Goal: Task Accomplishment & Management: Use online tool/utility

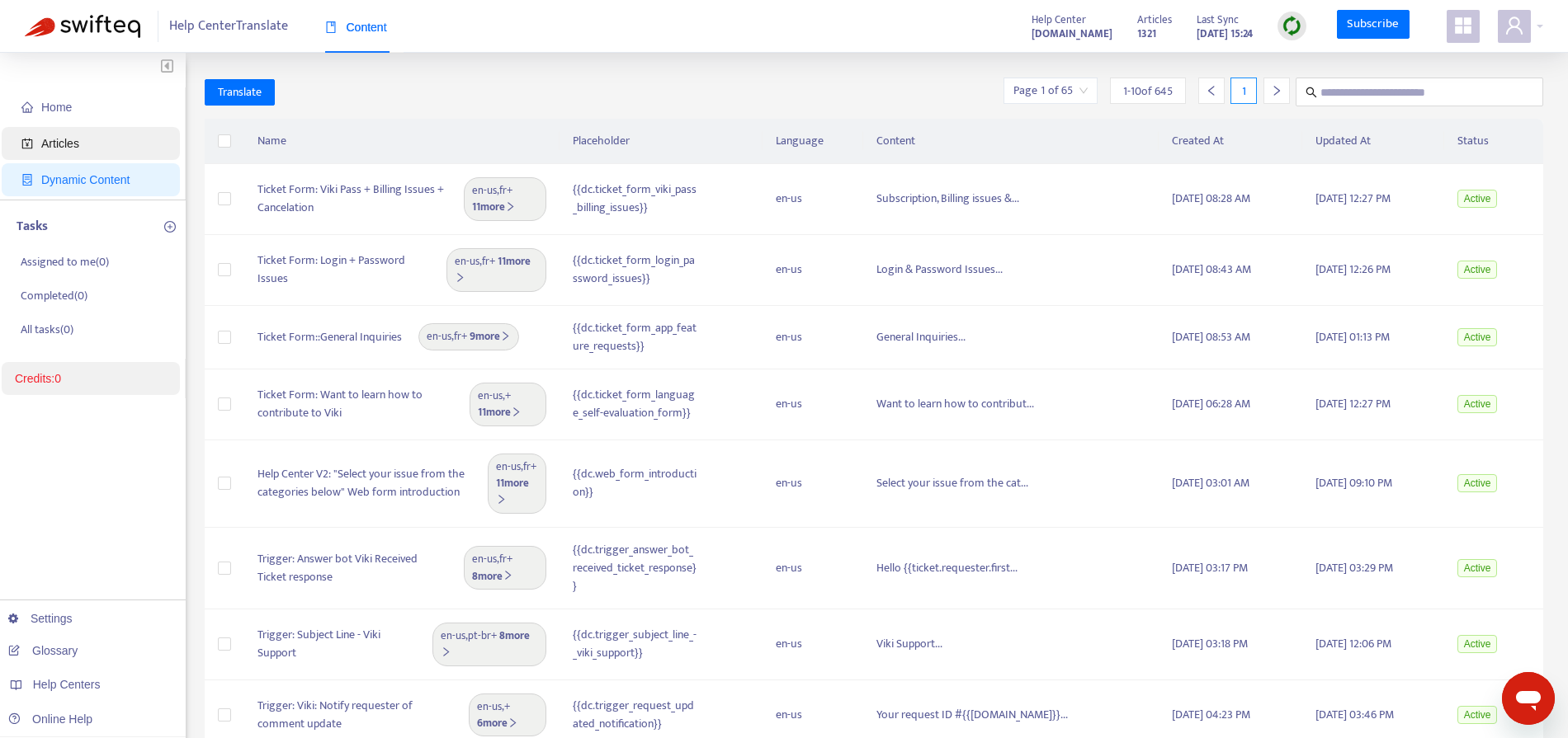
click at [114, 141] on span "Articles" at bounding box center [93, 143] width 145 height 33
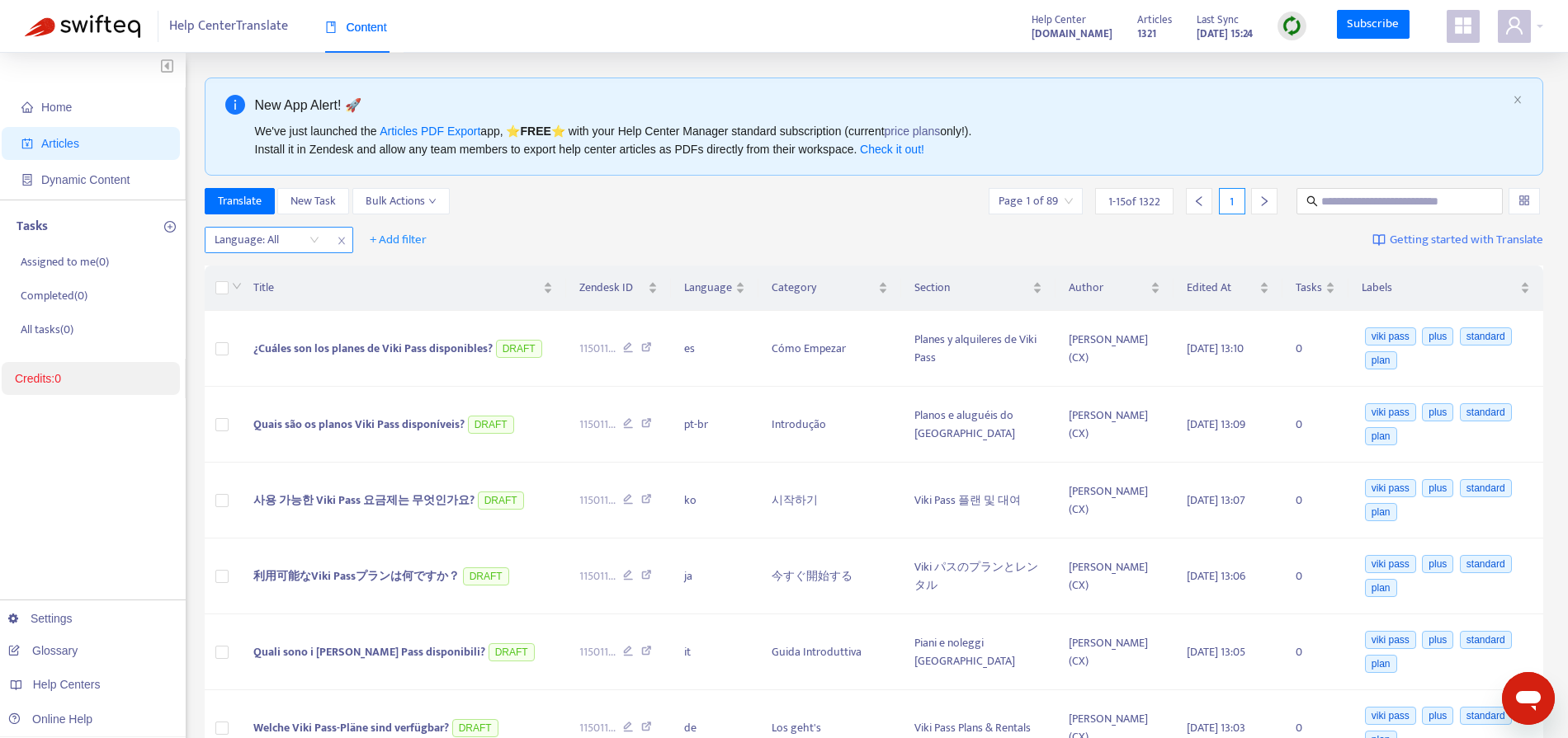
click at [291, 236] on div at bounding box center [259, 240] width 100 height 19
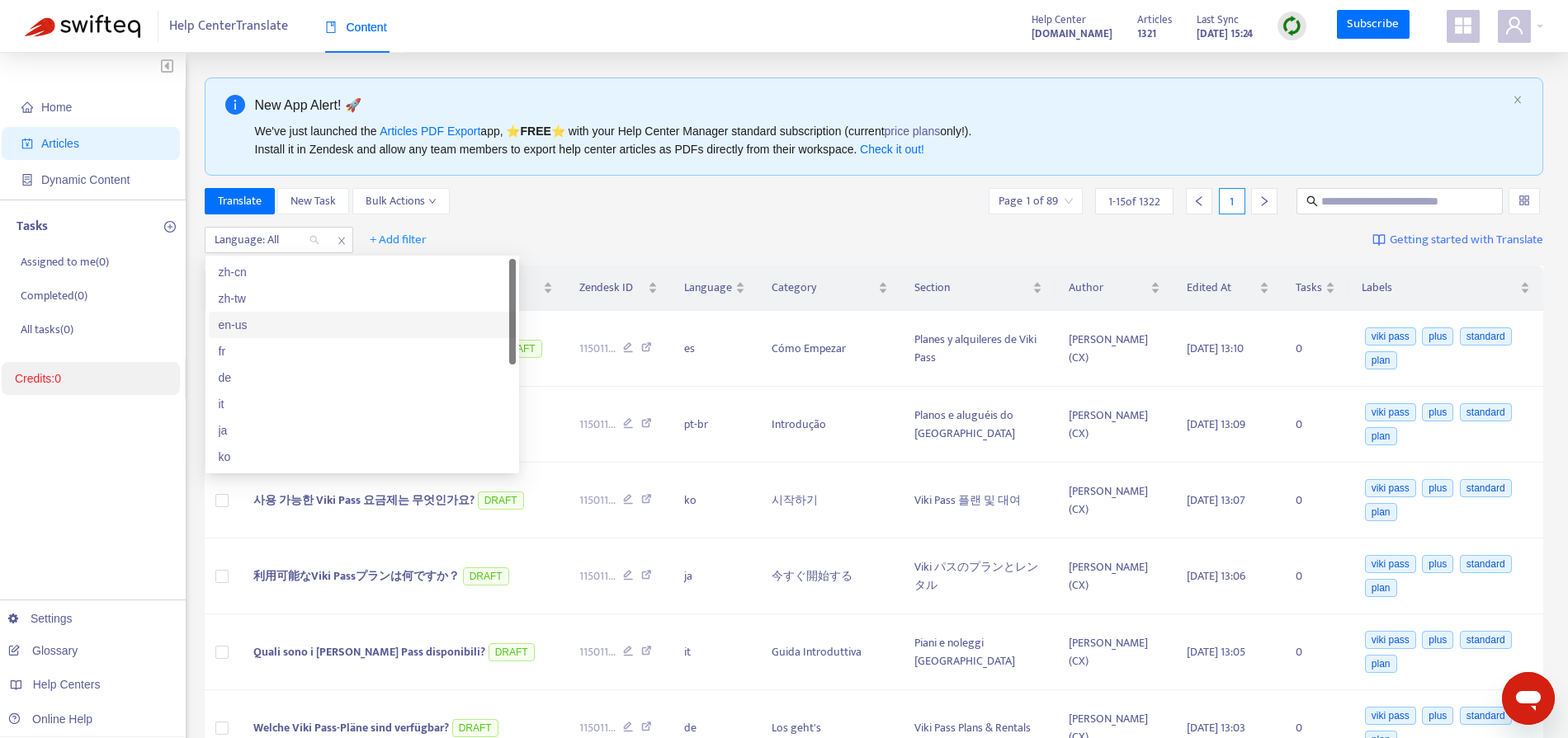
click at [280, 321] on div "en-us" at bounding box center [362, 326] width 287 height 18
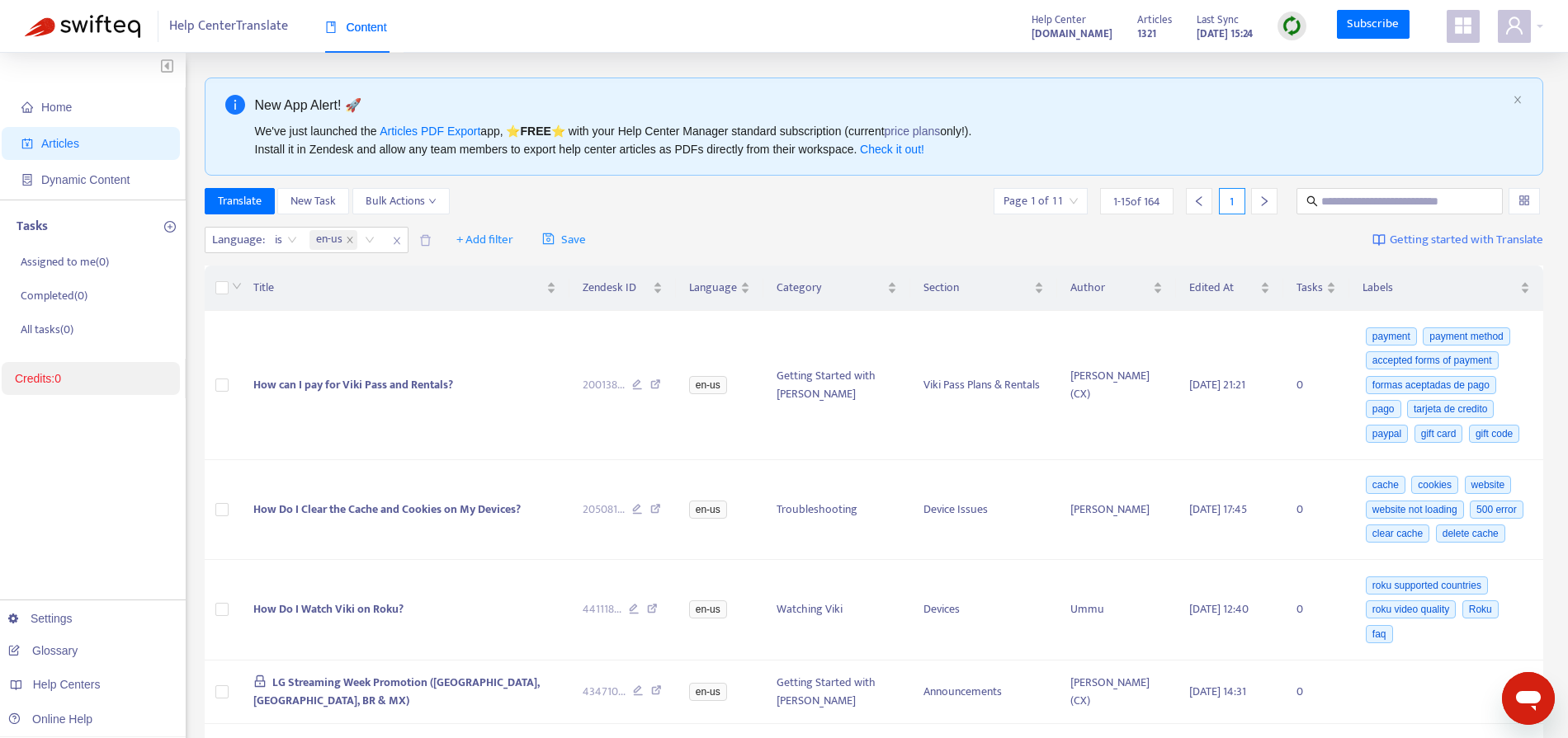
click at [805, 205] on div "Translate New Task Bulk Actions Page 1 of 11 1 - 15 of 164 1" at bounding box center [874, 201] width 1340 height 27
click at [422, 394] on span "How can I pay for Viki Pass and Rentals?" at bounding box center [353, 385] width 200 height 19
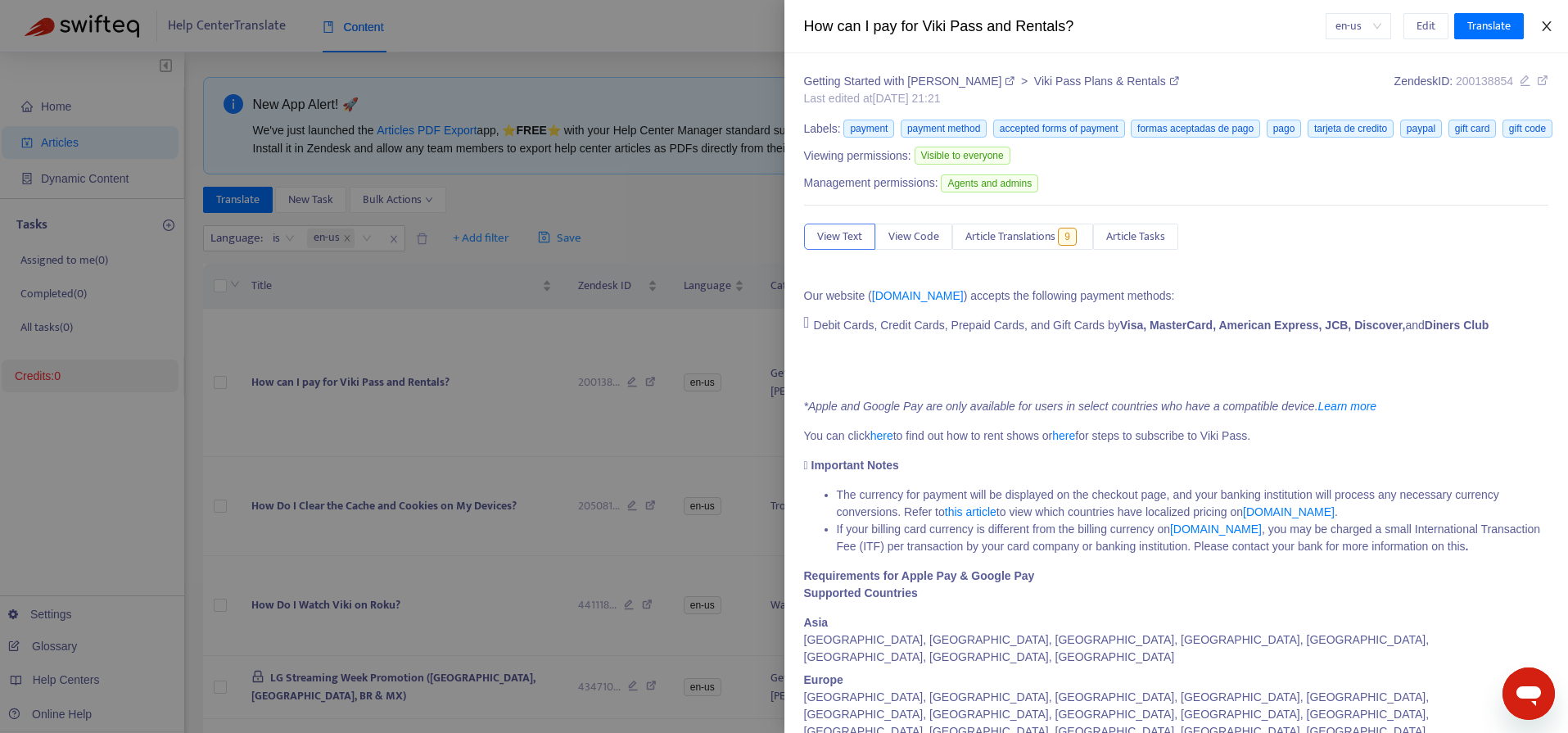
click at [1540, 22] on icon "close" at bounding box center [1547, 26] width 13 height 13
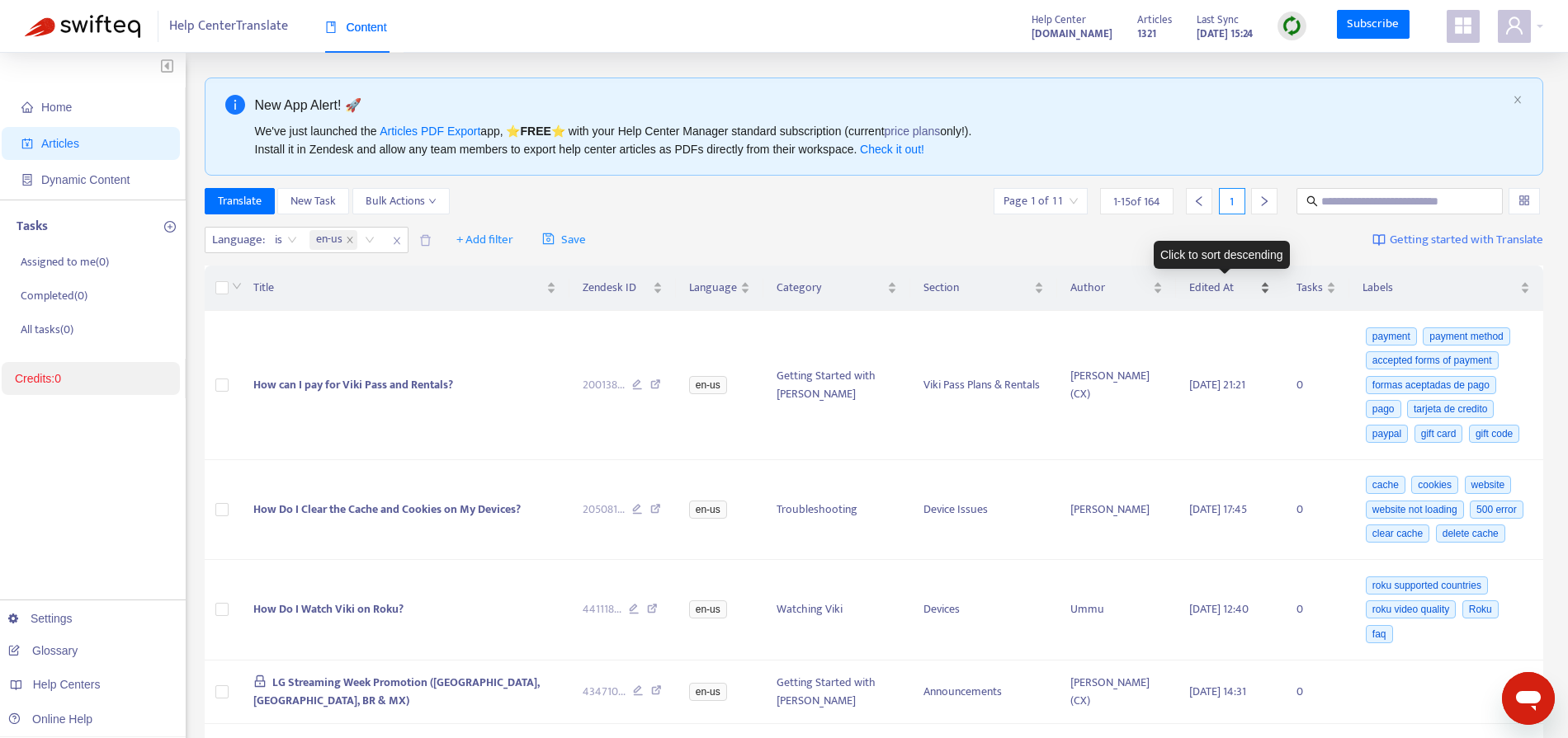
click at [1261, 280] on div "Edited At" at bounding box center [1229, 289] width 81 height 18
click at [1263, 284] on div "Edited At" at bounding box center [1229, 289] width 81 height 18
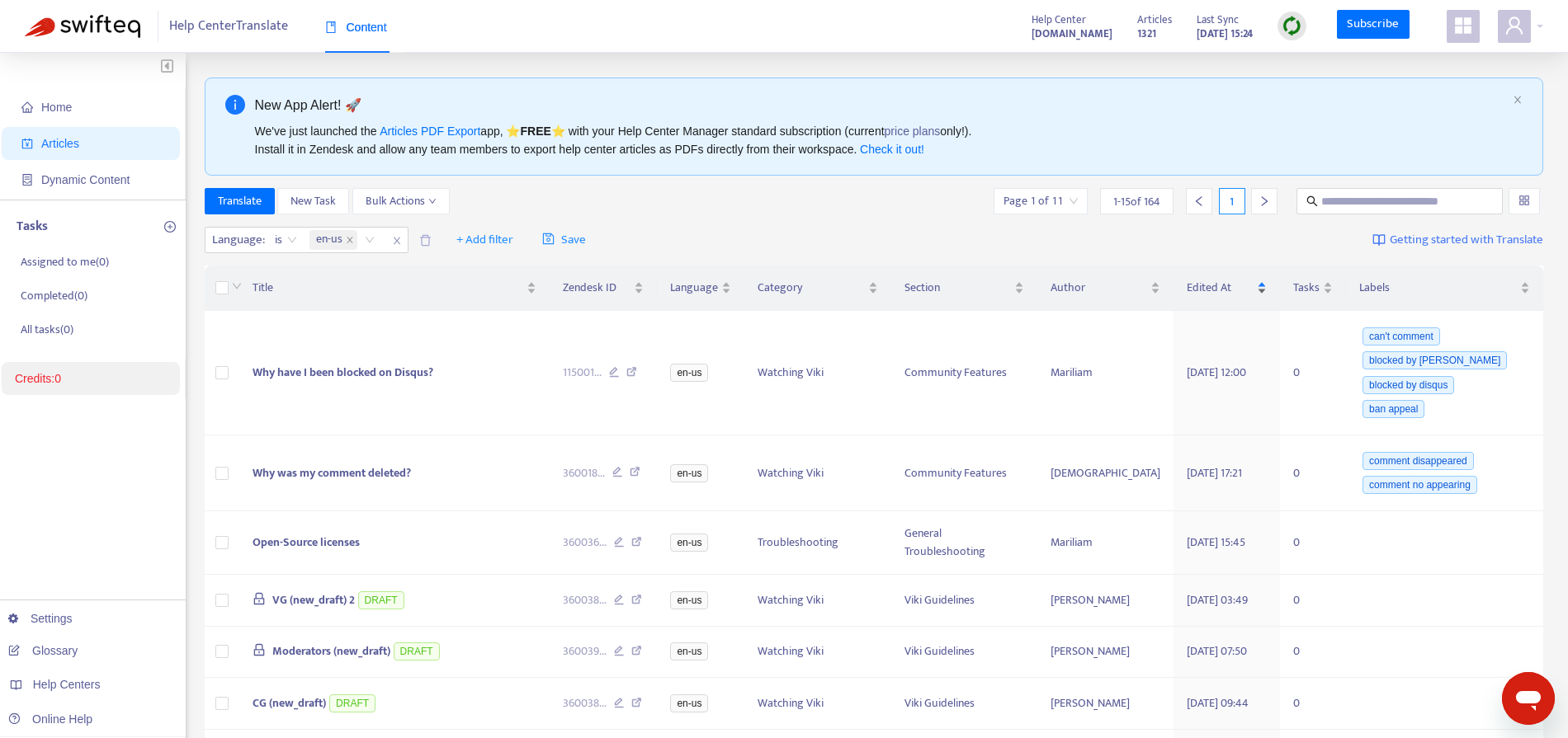
click at [1263, 290] on div "Edited At" at bounding box center [1227, 289] width 80 height 18
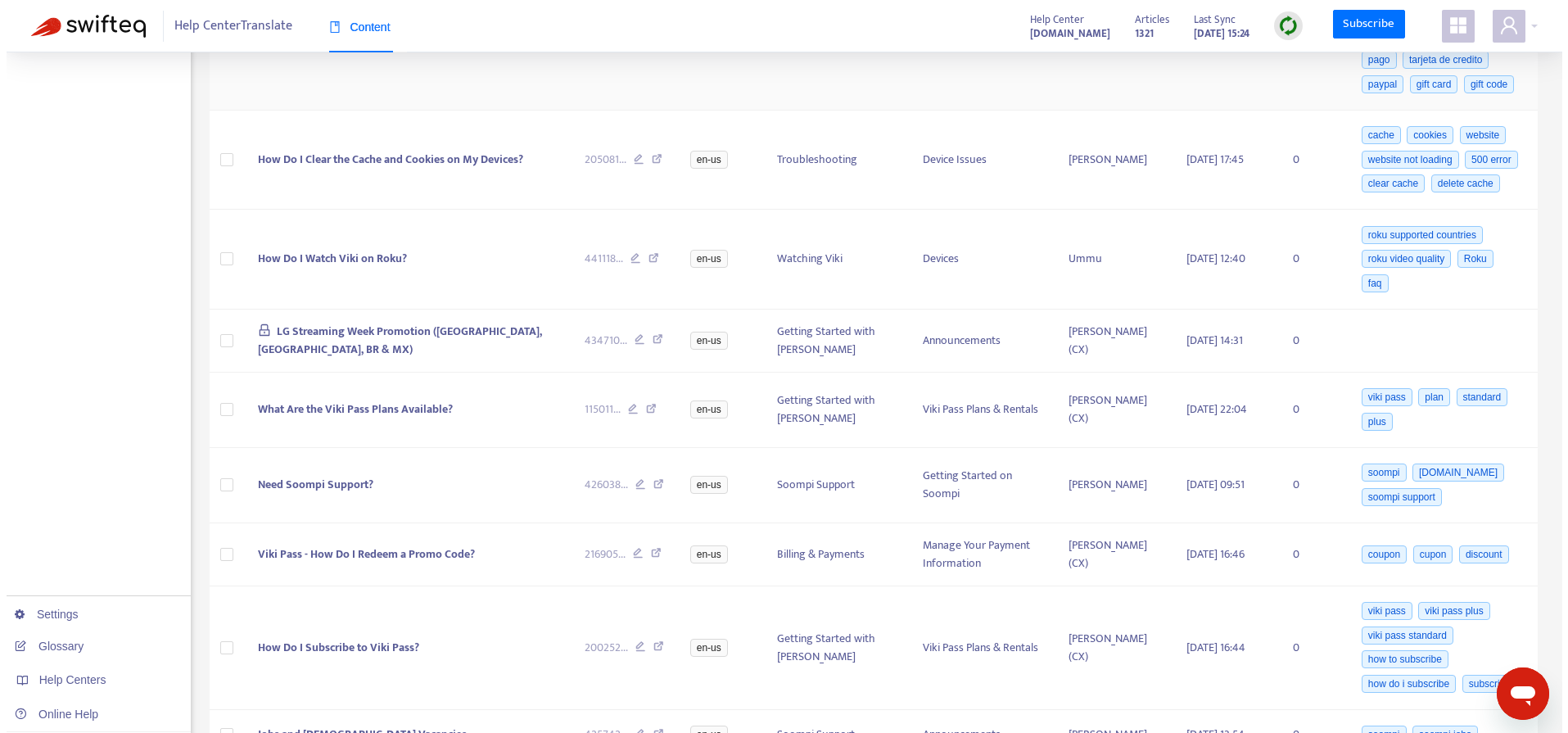
scroll to position [357, 0]
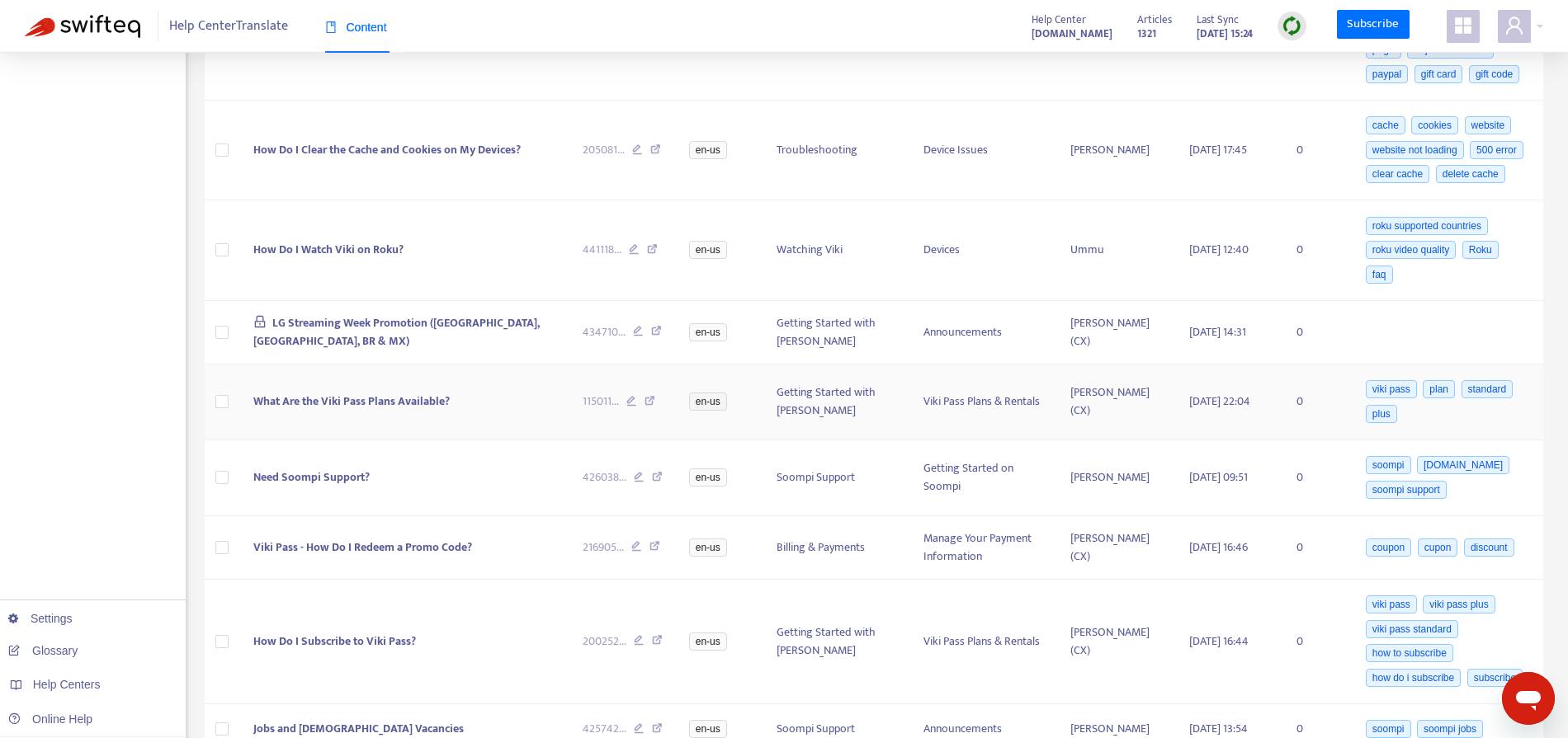
click at [386, 411] on span "What Are the Viki Pass Plans Available?" at bounding box center [352, 401] width 196 height 19
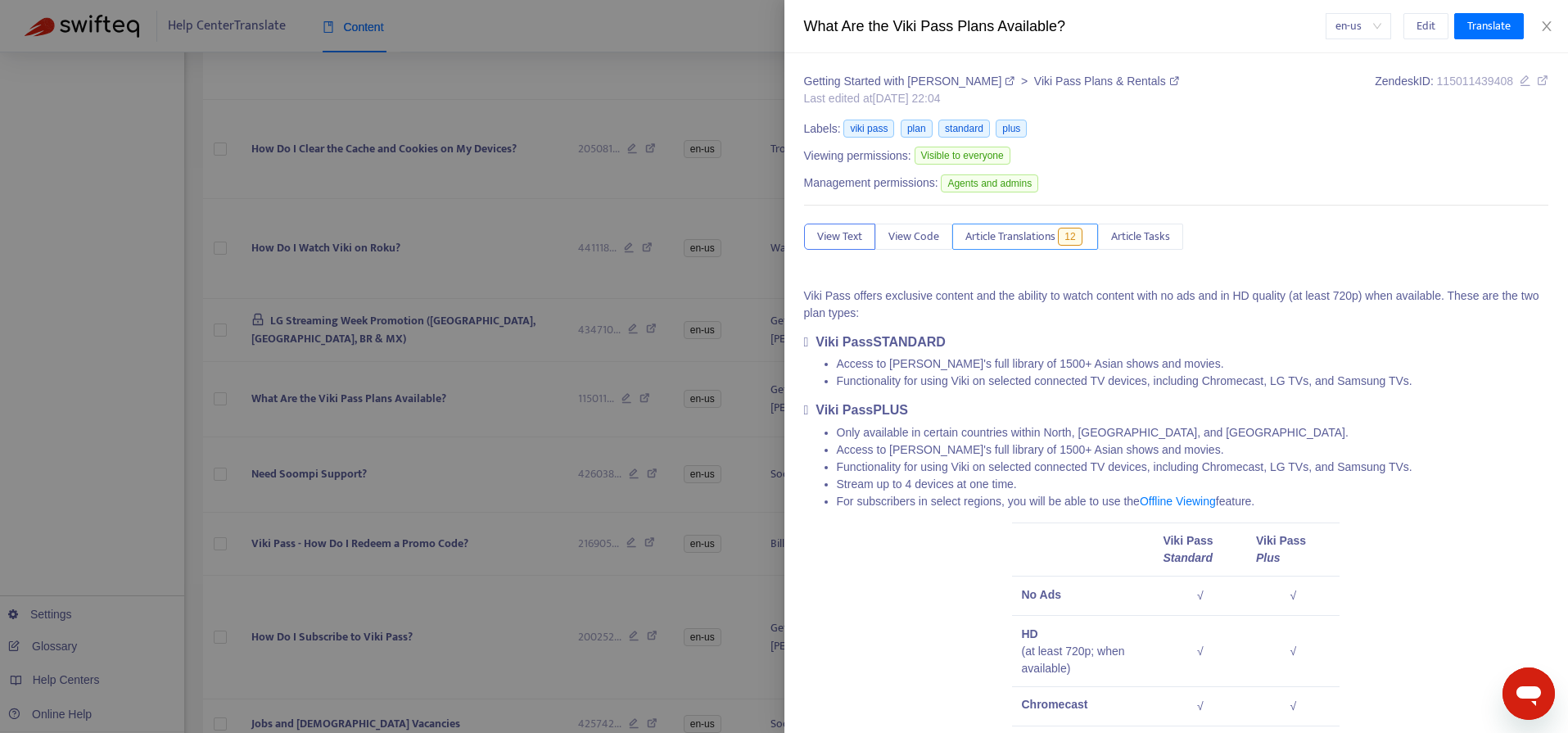
click at [1014, 235] on span "Article Translations" at bounding box center [1011, 237] width 90 height 18
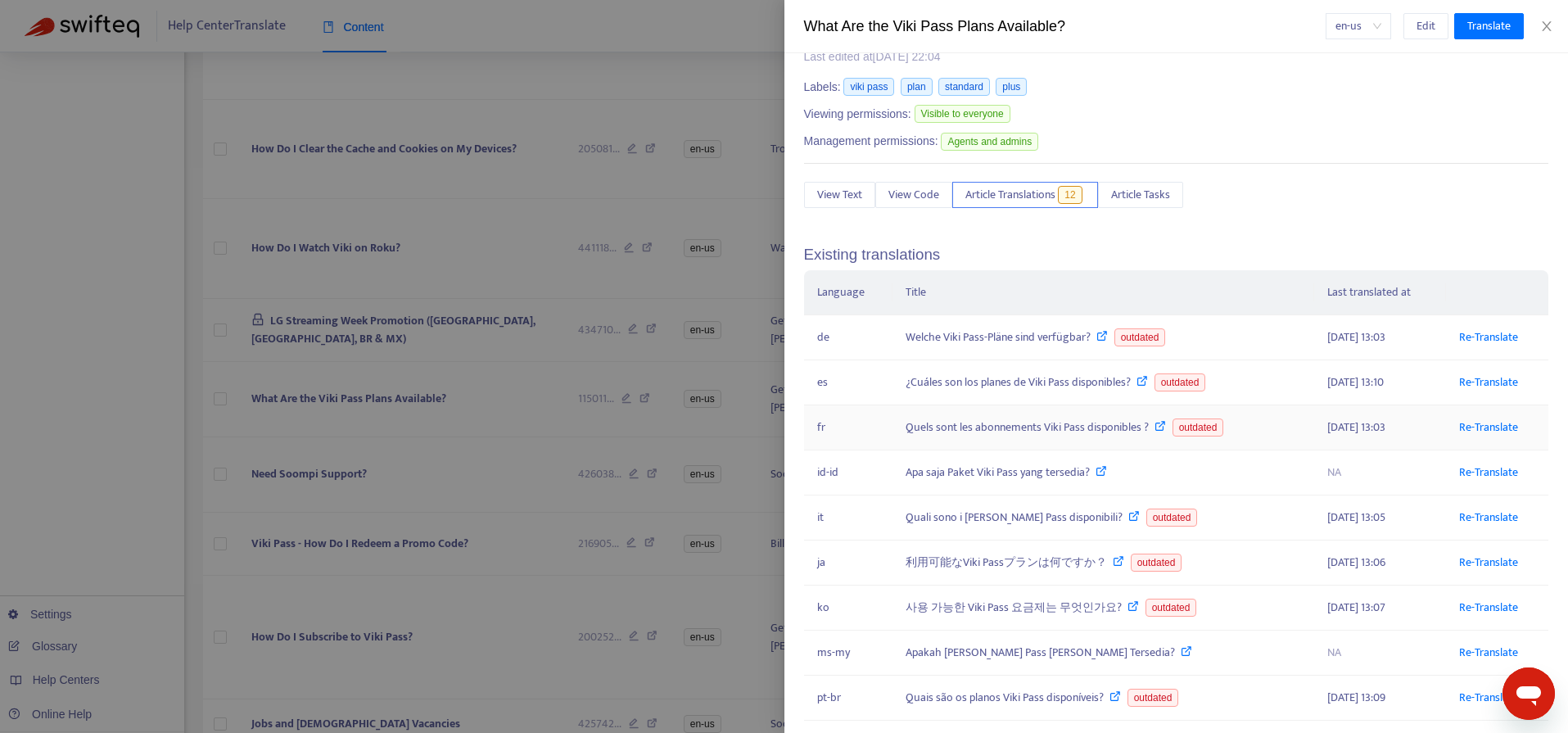
scroll to position [52, 0]
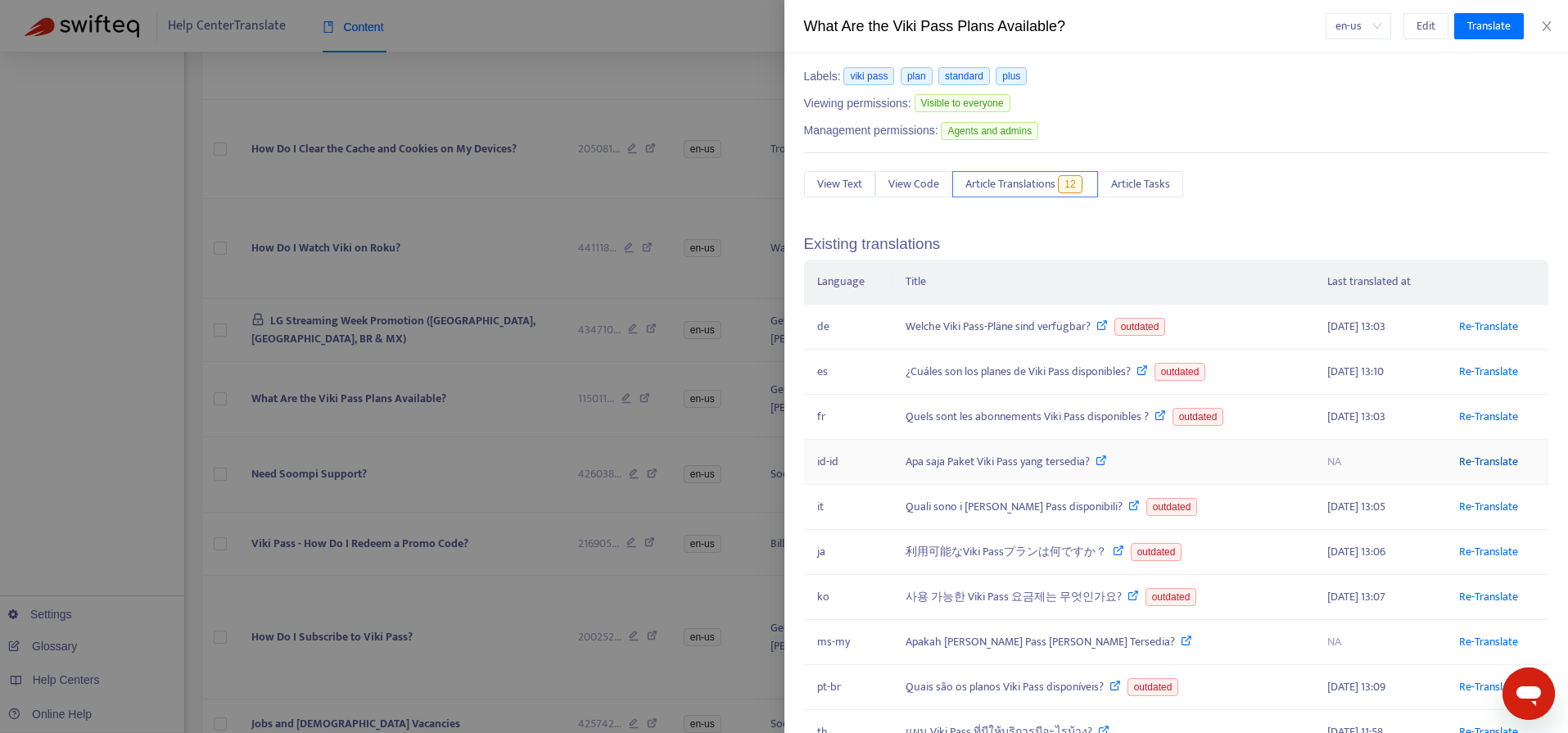
click at [1467, 457] on link "Re-Translate" at bounding box center [1489, 461] width 59 height 19
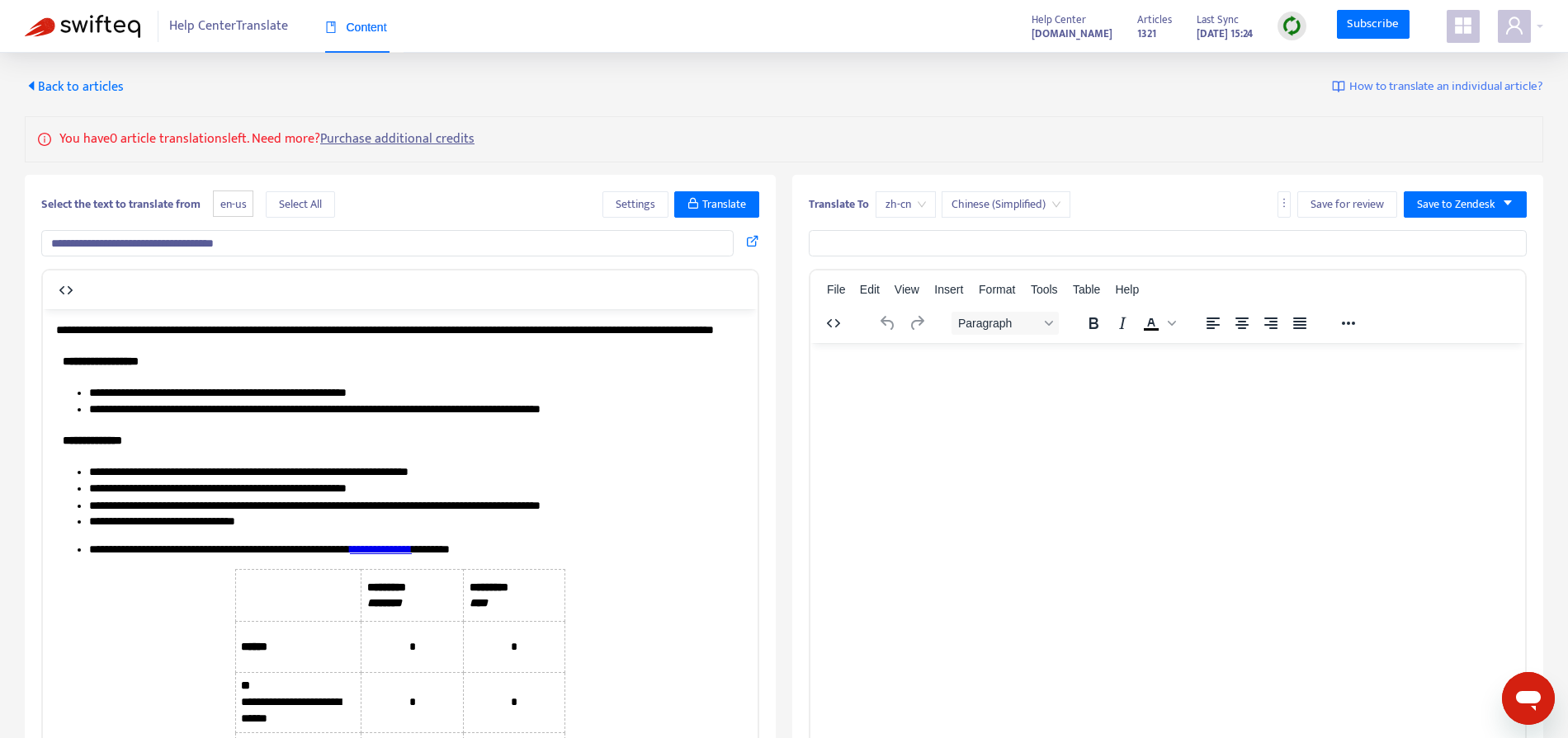
type input "**********"
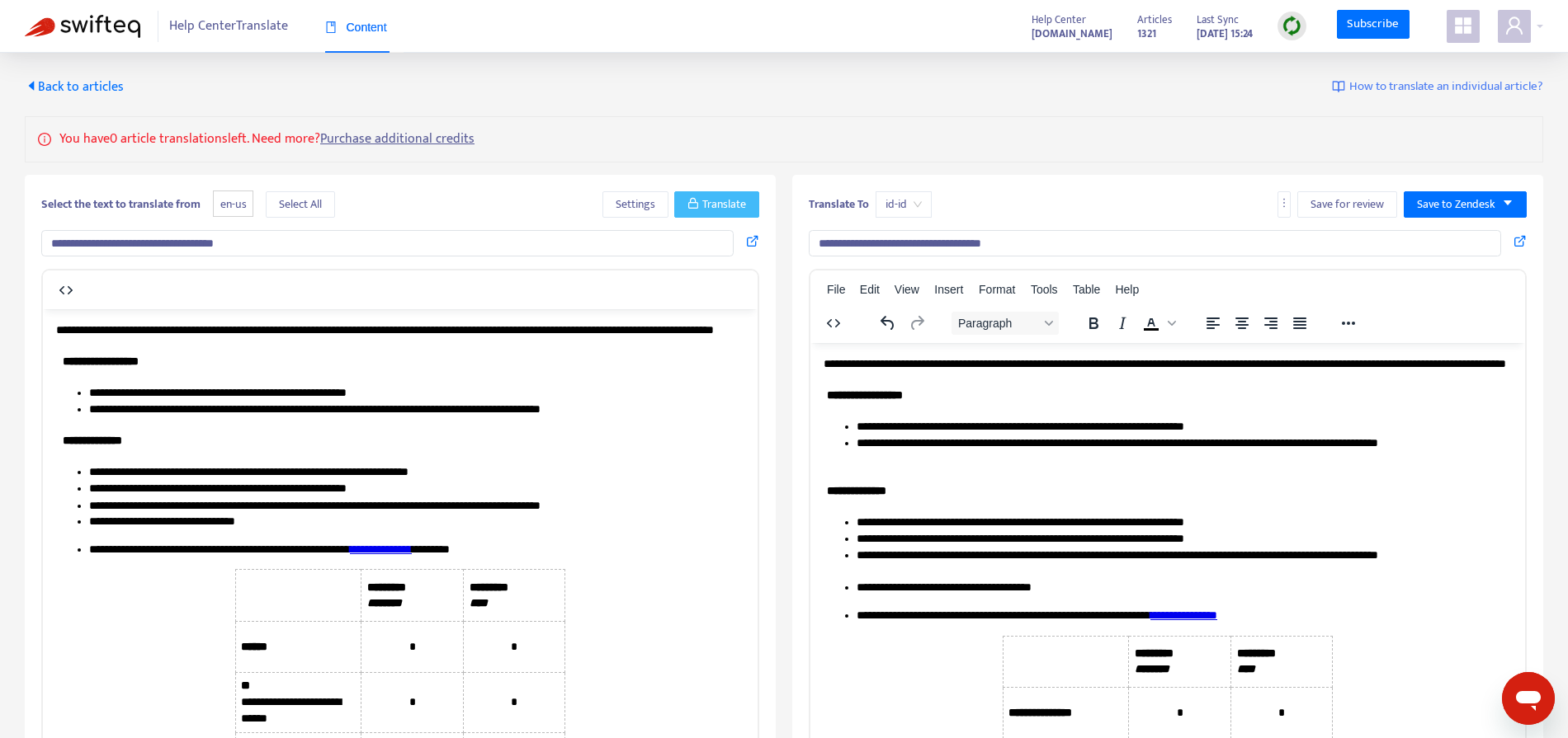
click at [729, 202] on span "Translate" at bounding box center [723, 204] width 43 height 18
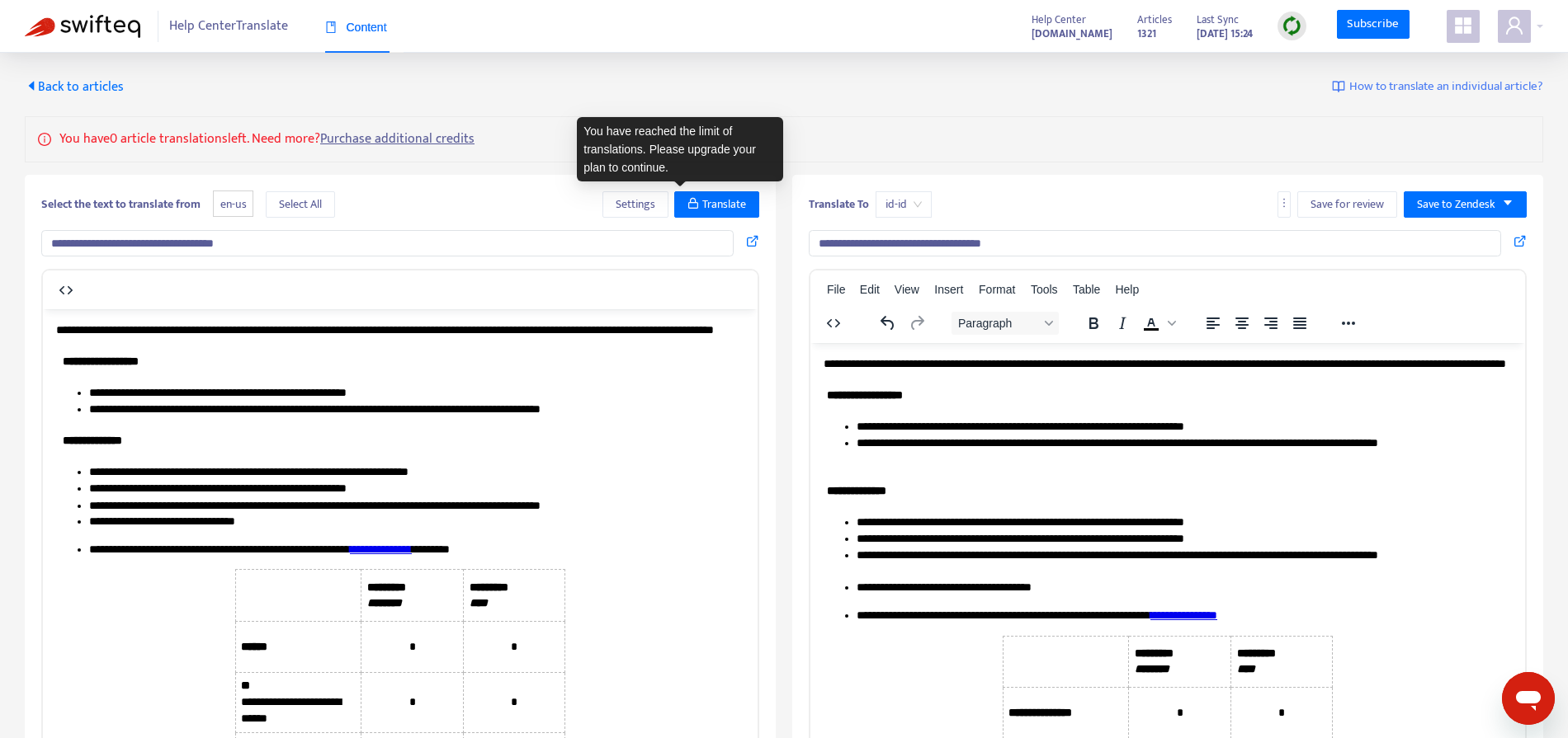
click at [1056, 143] on div "You have 0 article translations left. Need more? Purchase additional credits" at bounding box center [784, 140] width 1518 height 46
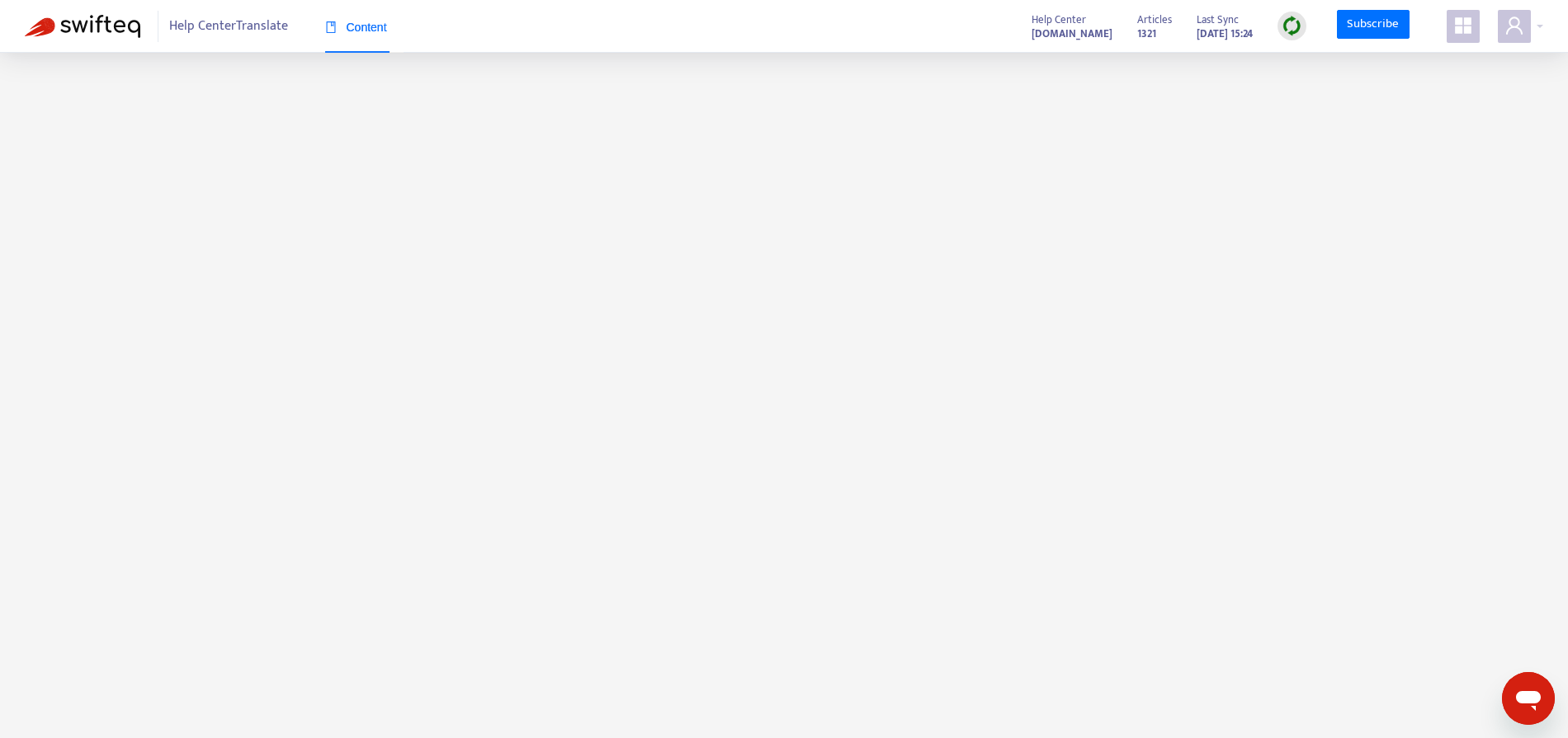
scroll to position [207, 0]
